Goal: Task Accomplishment & Management: Manage account settings

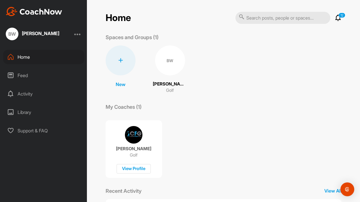
click at [78, 34] on div at bounding box center [77, 33] width 7 height 7
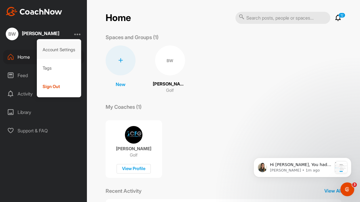
click at [67, 49] on div "Account Settings" at bounding box center [59, 50] width 45 height 18
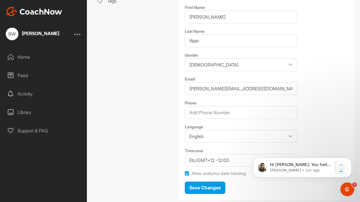
scroll to position [114, 0]
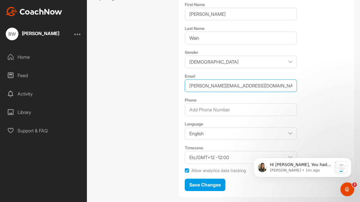
drag, startPoint x: 253, startPoint y: 87, endPoint x: 166, endPoint y: 84, distance: 87.2
click at [166, 84] on div "Profile Payments & Subscriptions Password Notifications Tags Profile BW Upload …" at bounding box center [223, 64] width 261 height 273
paste input "[EMAIL_ADDRESS]"
type input "[EMAIL_ADDRESS][DOMAIN_NAME]"
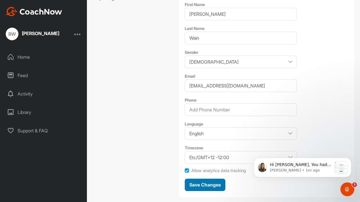
click at [216, 186] on span "Save Changes" at bounding box center [204, 185] width 31 height 6
click at [78, 34] on div at bounding box center [77, 33] width 7 height 7
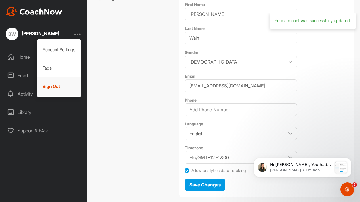
click at [58, 86] on div "Sign Out" at bounding box center [59, 86] width 45 height 18
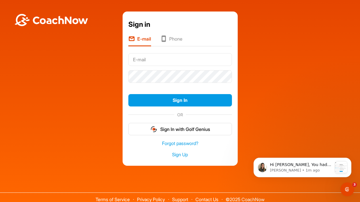
type input "[EMAIL_ADDRESS][DOMAIN_NAME]"
